Goal: Information Seeking & Learning: Learn about a topic

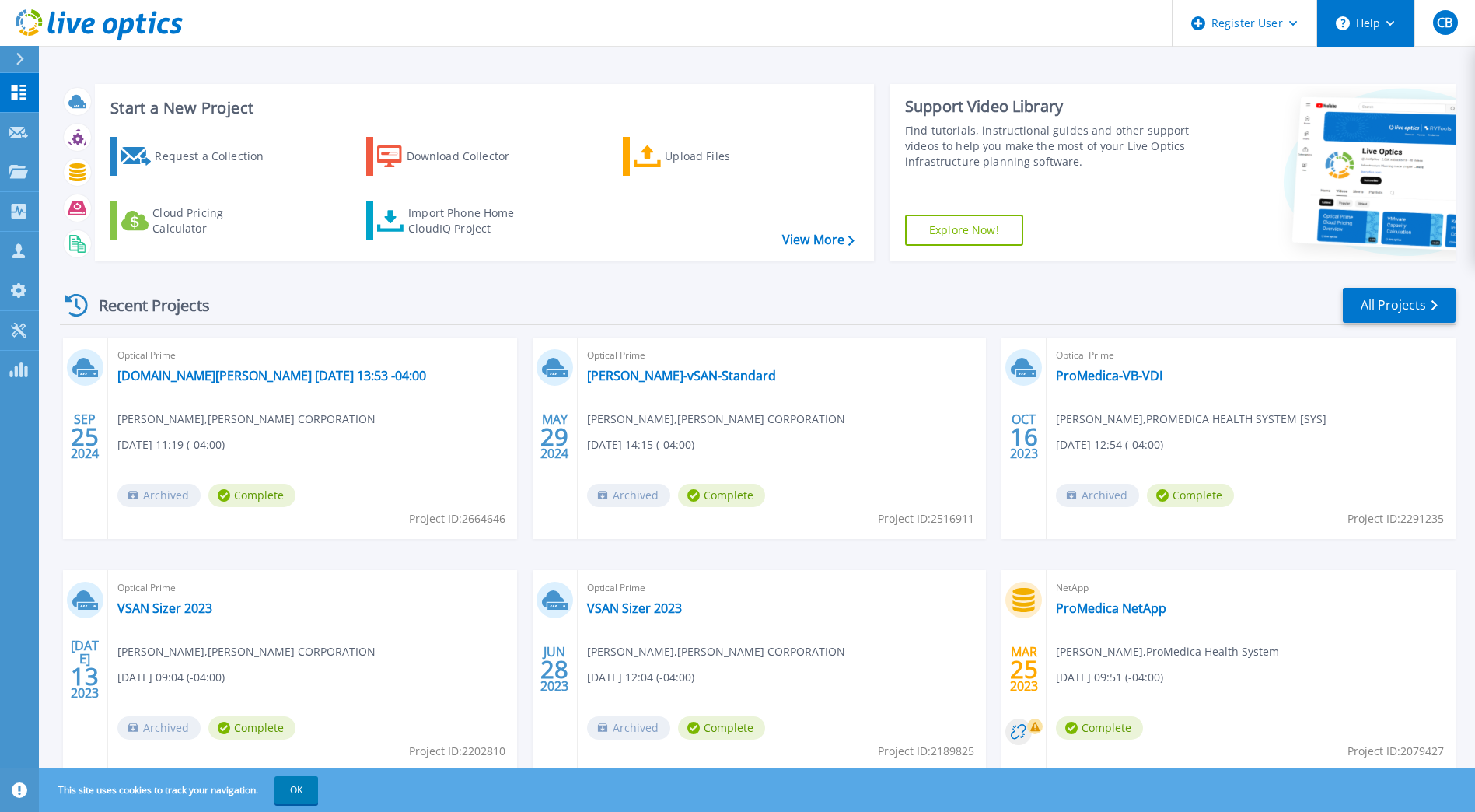
click at [1387, 27] on button "Help" at bounding box center [1365, 23] width 97 height 46
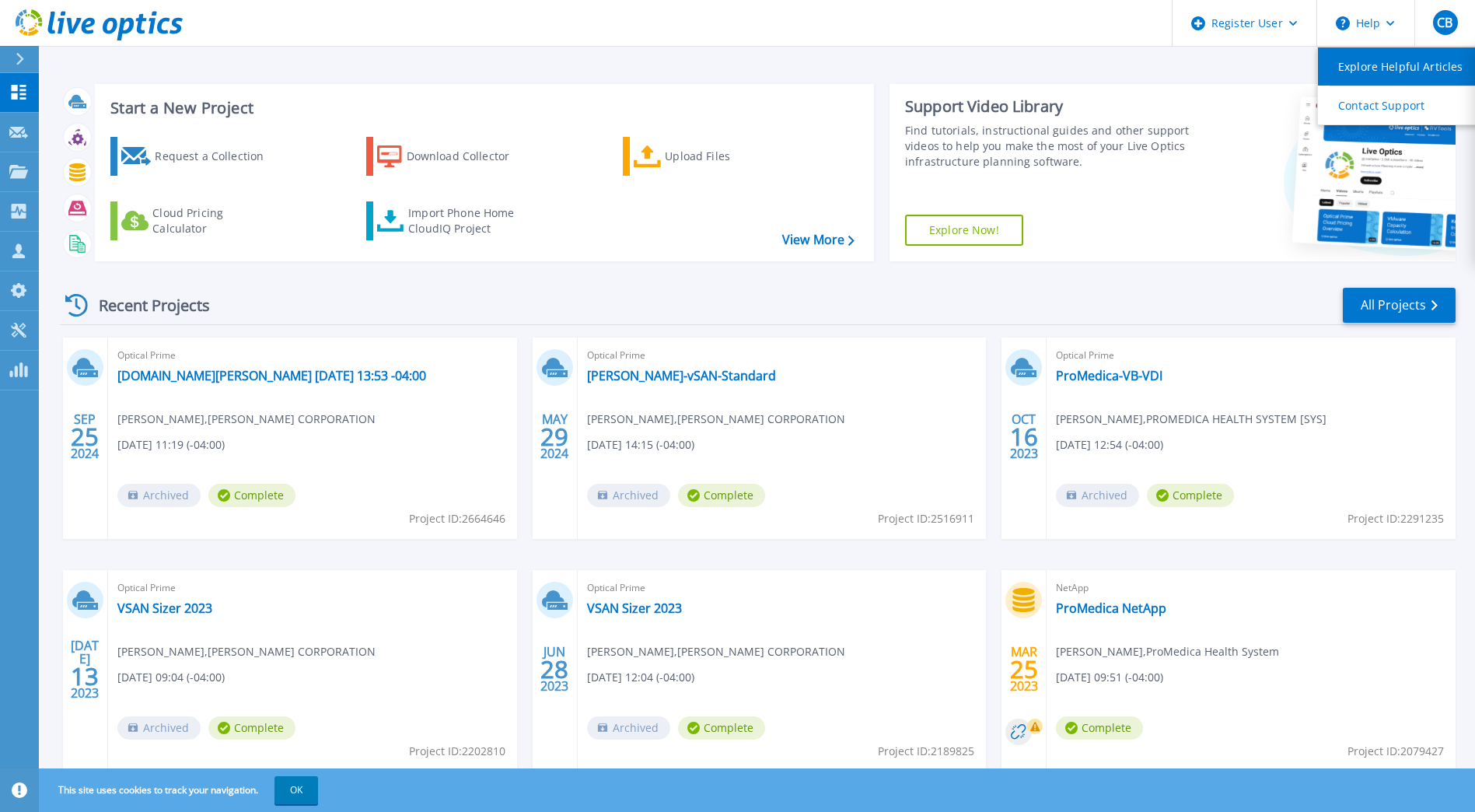
click at [1380, 62] on link "Explore Helpful Articles" at bounding box center [1405, 66] width 174 height 38
click at [965, 228] on link "Explore Now!" at bounding box center [964, 230] width 118 height 31
click at [802, 239] on link "View More" at bounding box center [819, 240] width 73 height 15
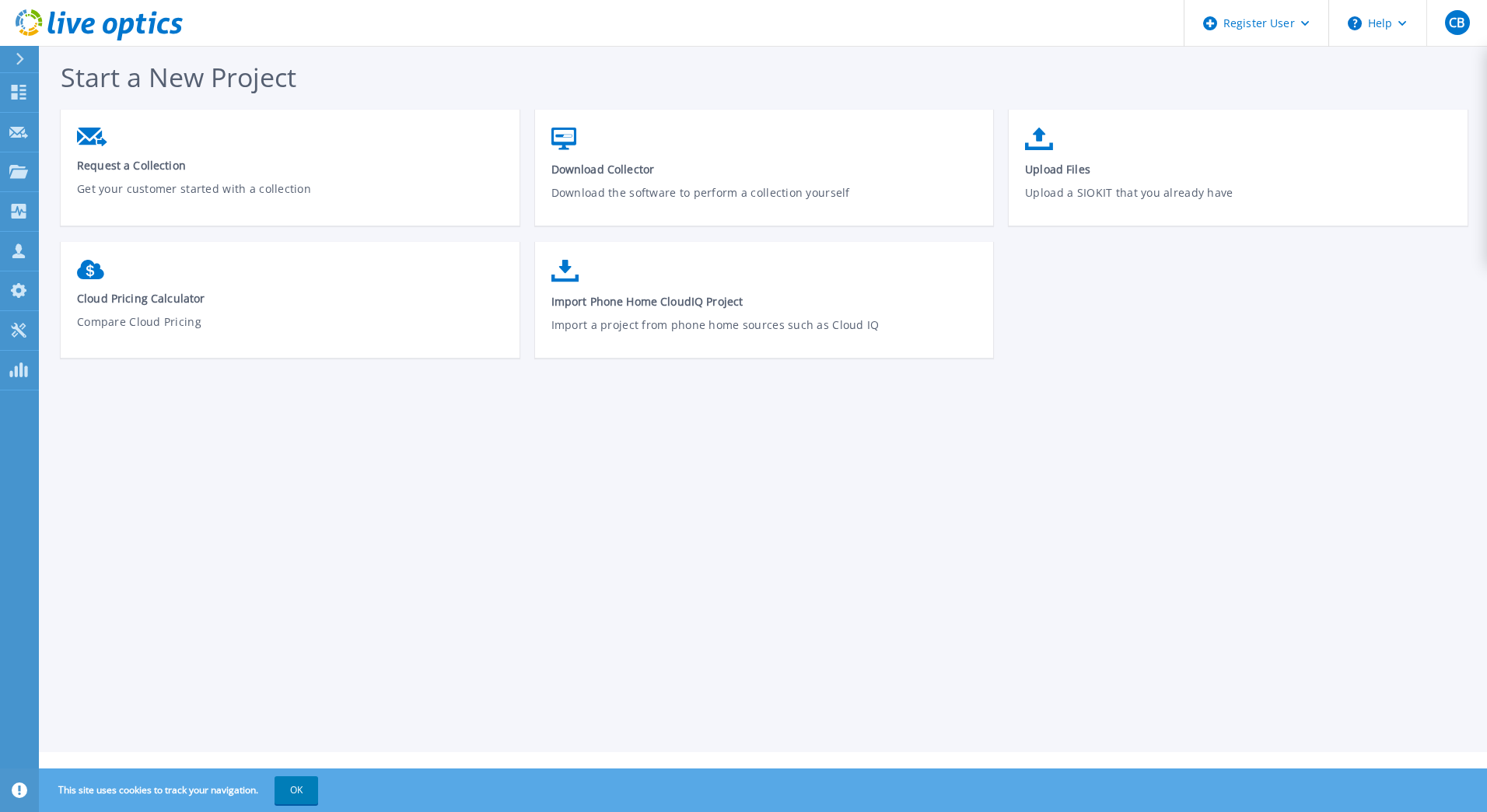
click at [15, 57] on icon at bounding box center [19, 59] width 8 height 13
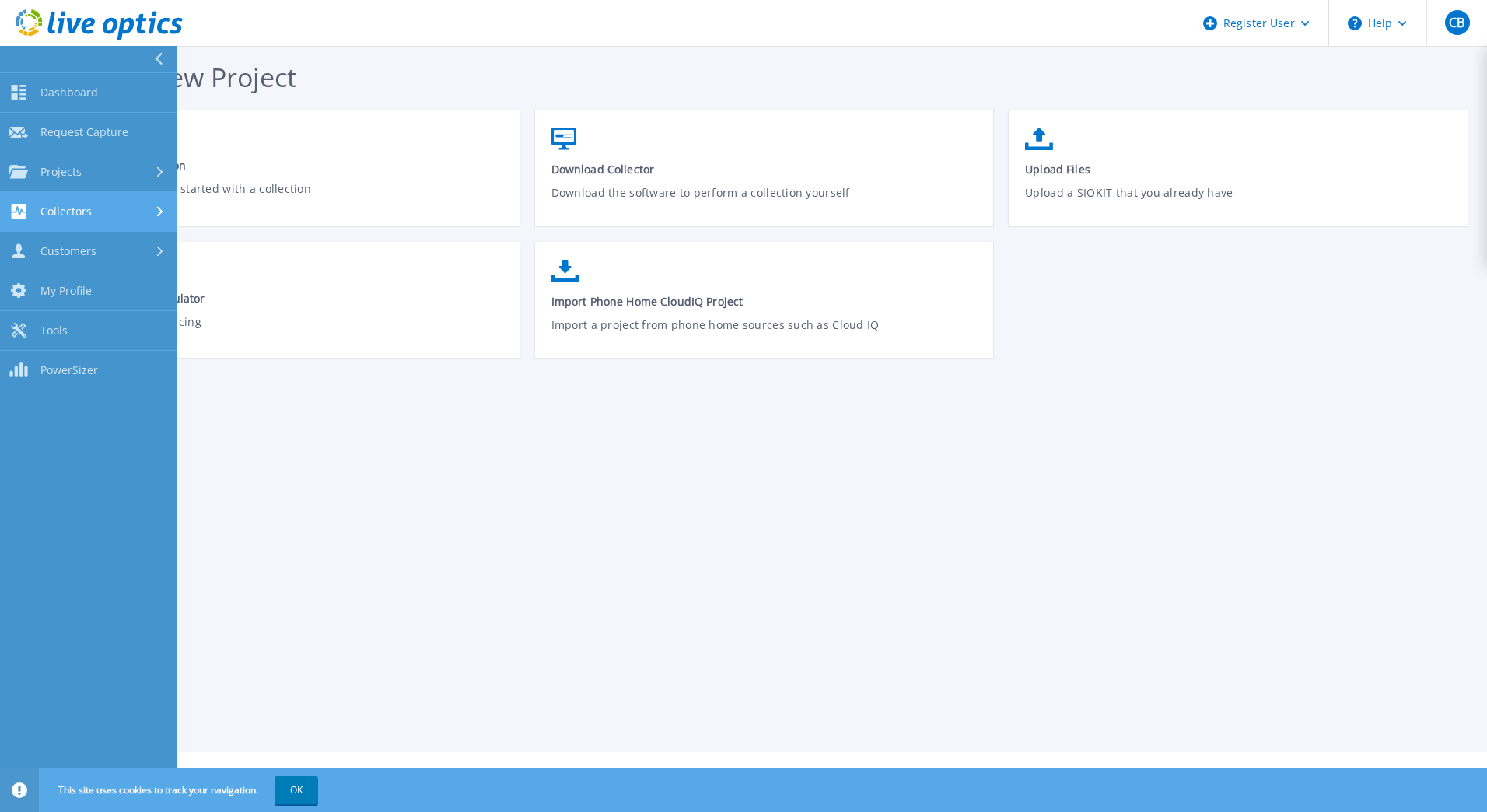
click at [72, 215] on span "Collectors" at bounding box center [66, 212] width 51 height 14
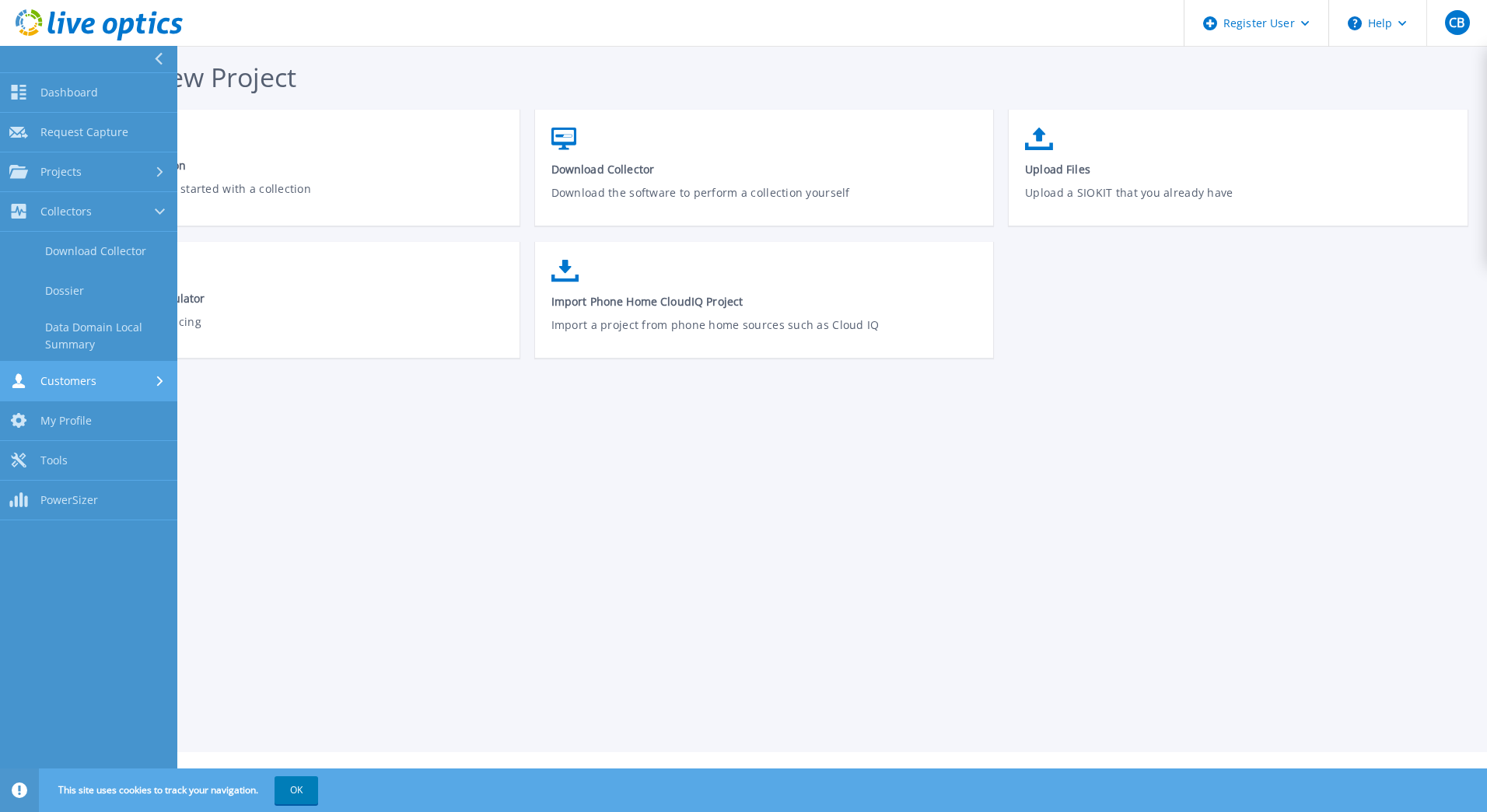
click at [86, 386] on span "Customers" at bounding box center [68, 381] width 56 height 14
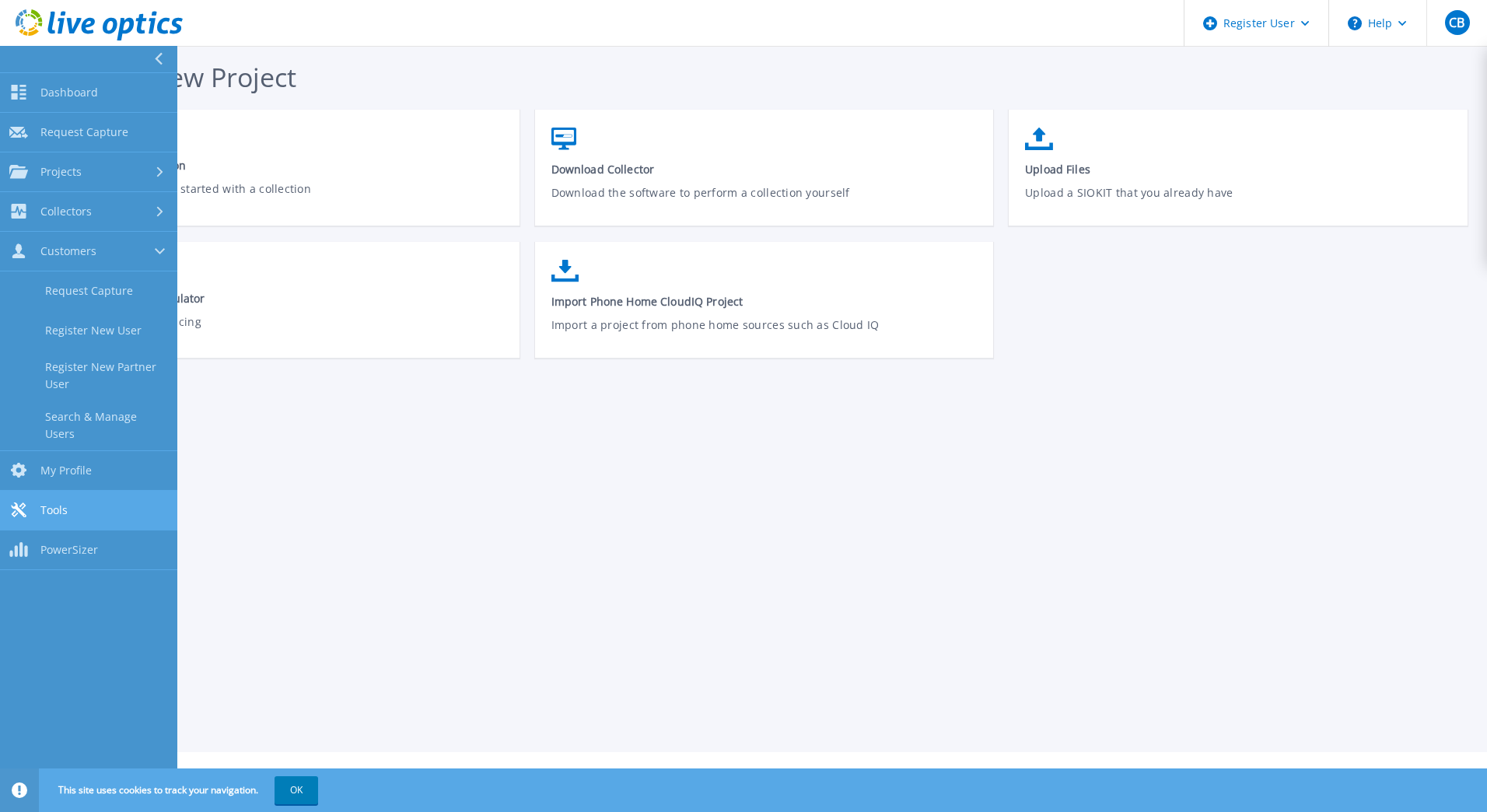
click at [51, 503] on span "Tools" at bounding box center [54, 510] width 27 height 14
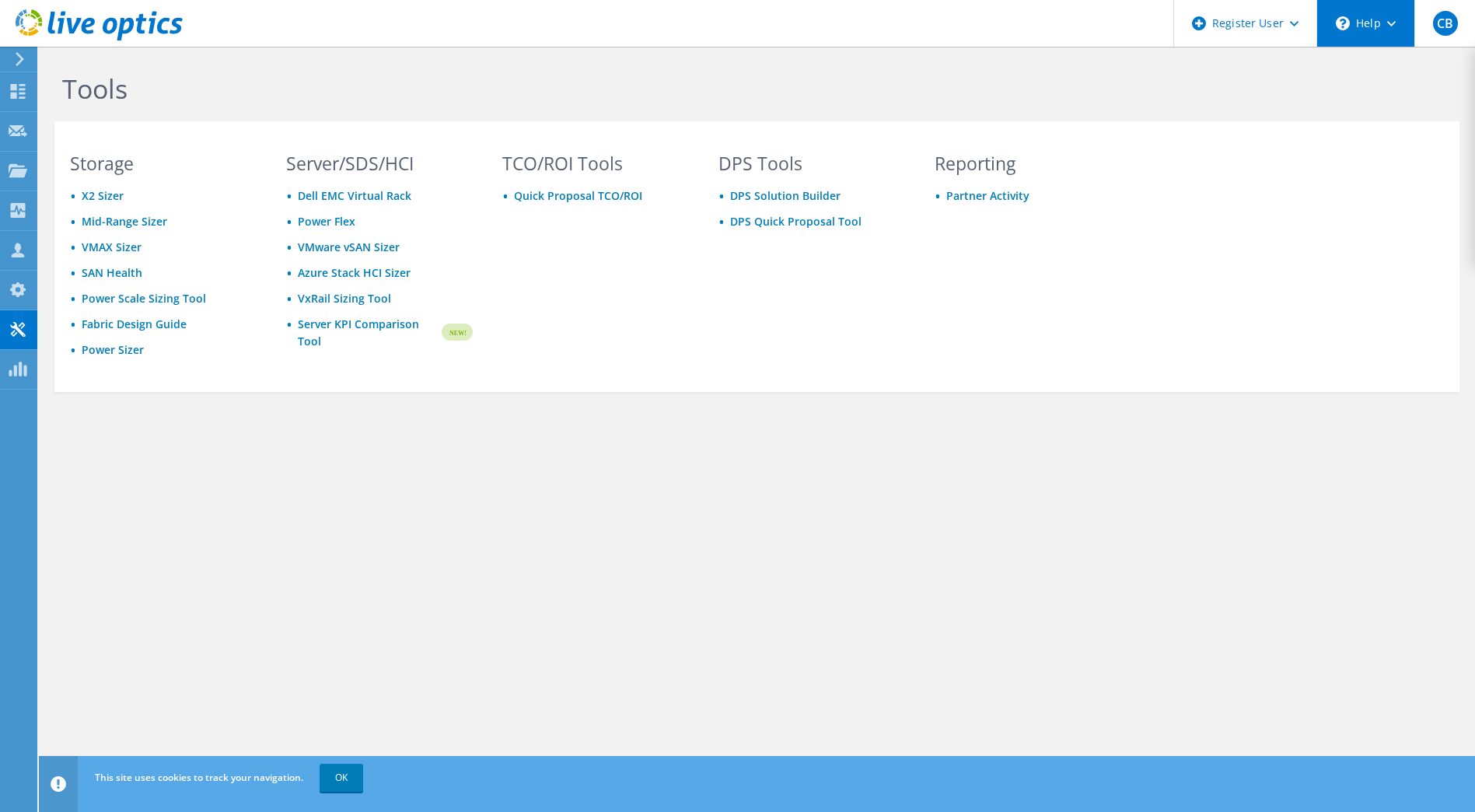
click at [1393, 14] on div "\n Help" at bounding box center [1365, 23] width 98 height 46
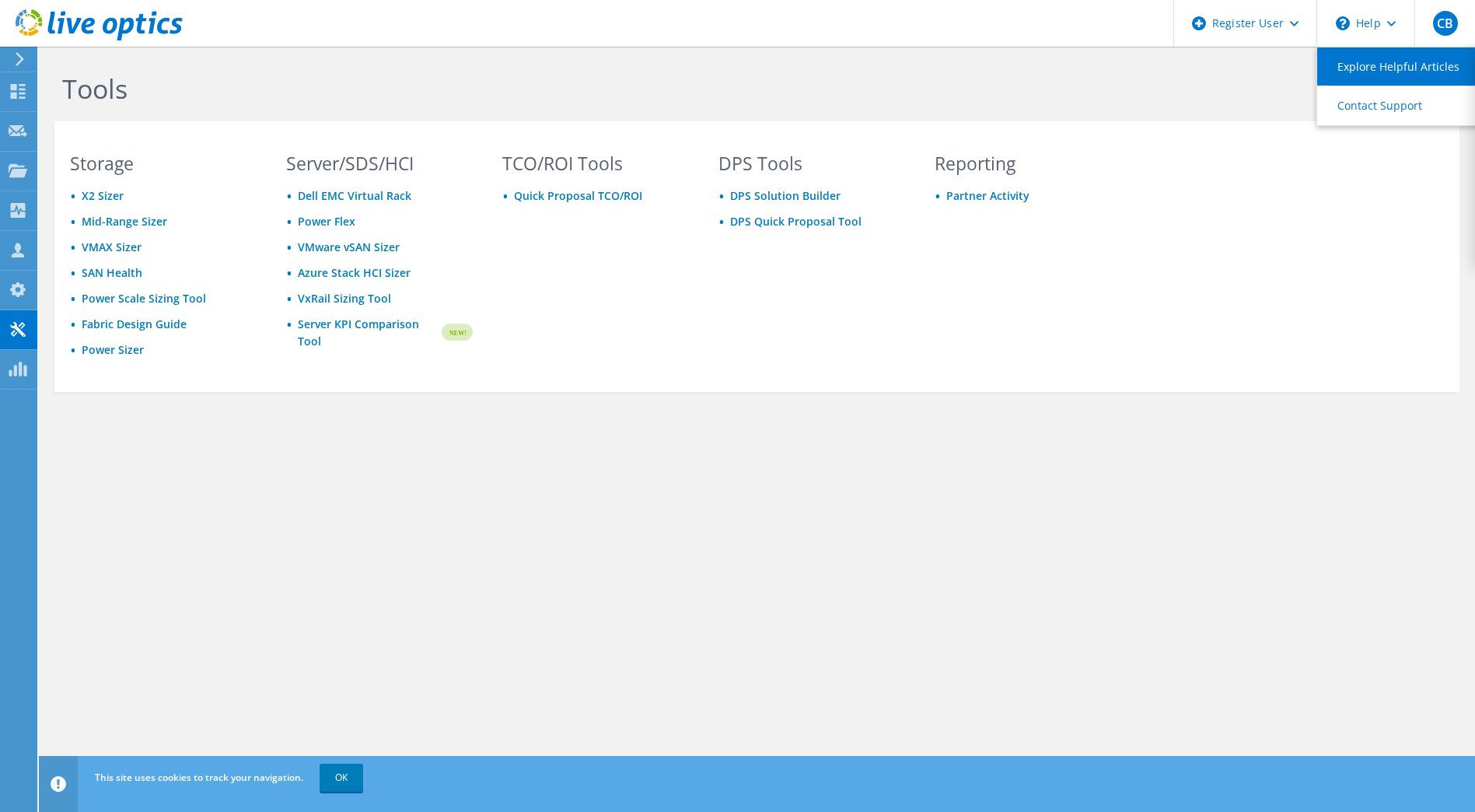
click at [1381, 68] on link "Explore Helpful Articles" at bounding box center [1404, 66] width 174 height 38
